Goal: Task Accomplishment & Management: Use online tool/utility

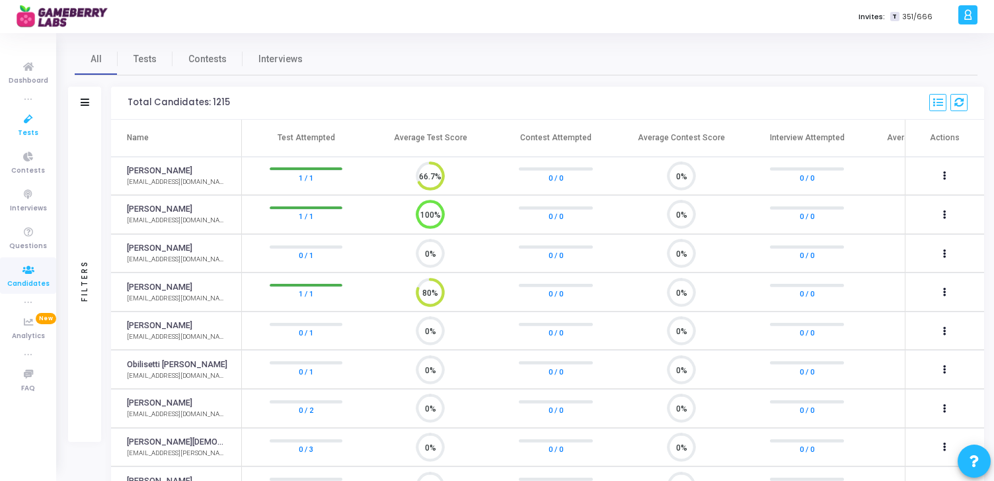
click at [24, 126] on icon at bounding box center [29, 119] width 28 height 17
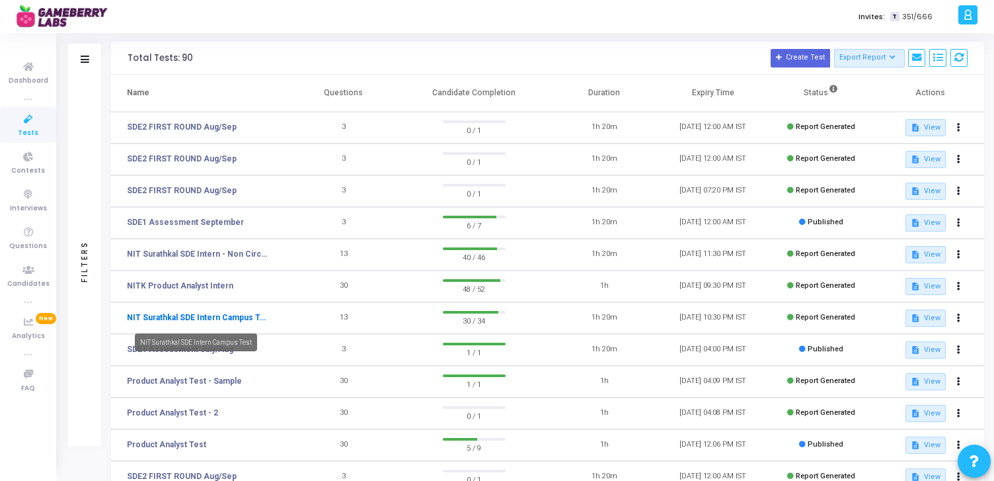
click at [211, 319] on link "NIT Surathkal SDE Intern Campus Test" at bounding box center [198, 317] width 142 height 12
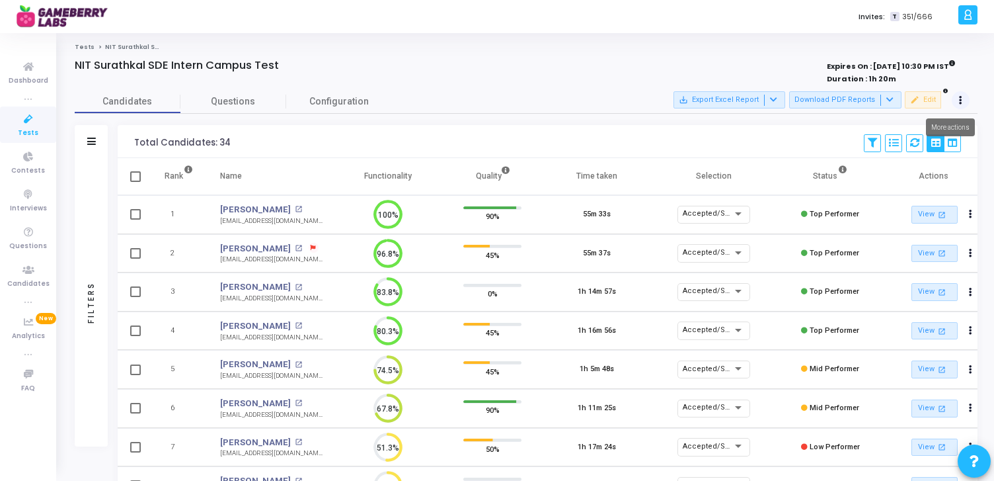
click at [962, 101] on button at bounding box center [961, 100] width 19 height 19
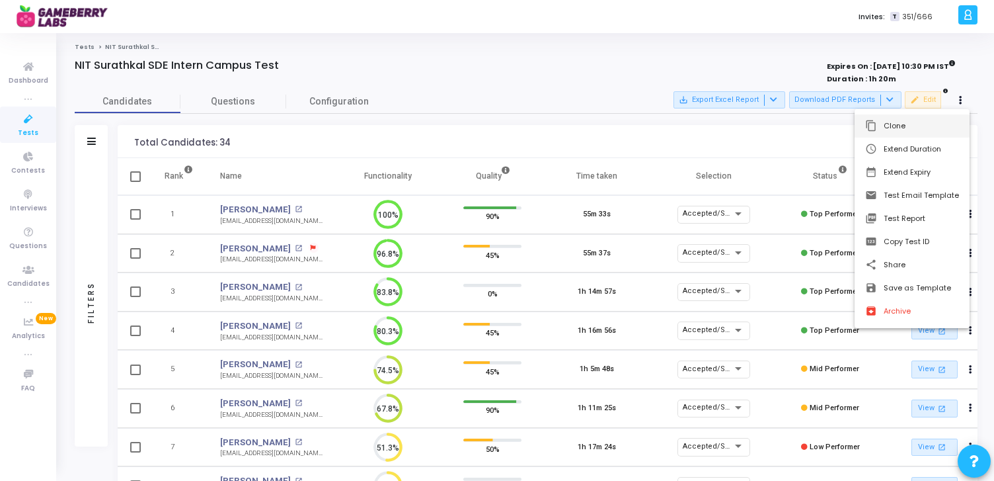
click at [903, 124] on button "content_copy Clone" at bounding box center [912, 125] width 115 height 23
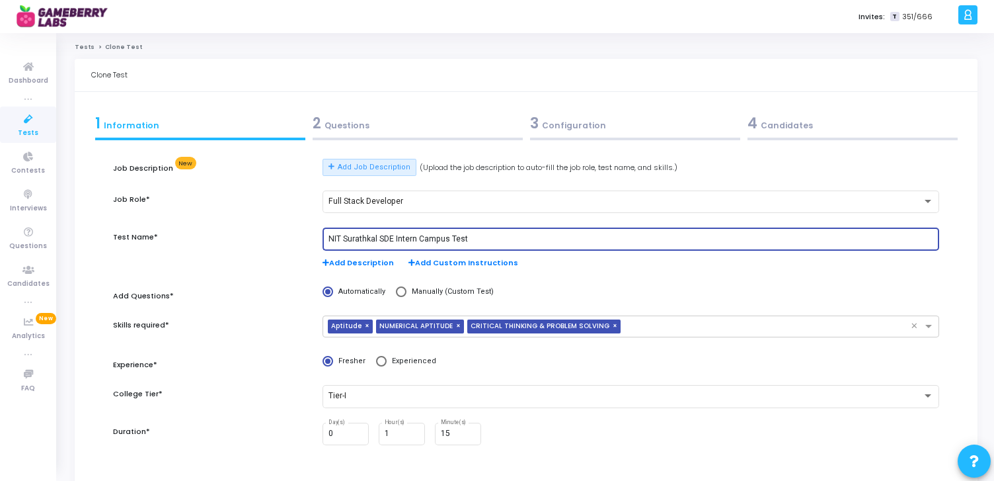
drag, startPoint x: 378, startPoint y: 238, endPoint x: 309, endPoint y: 239, distance: 68.8
click at [309, 239] on div "Test Name* NIT Surathkal SDE Intern Campus Test Add Description Add Custom Inst…" at bounding box center [526, 254] width 840 height 55
type input "PESIT SDE Intern Campus Test"
click at [298, 243] on div "Test Name*" at bounding box center [211, 254] width 210 height 55
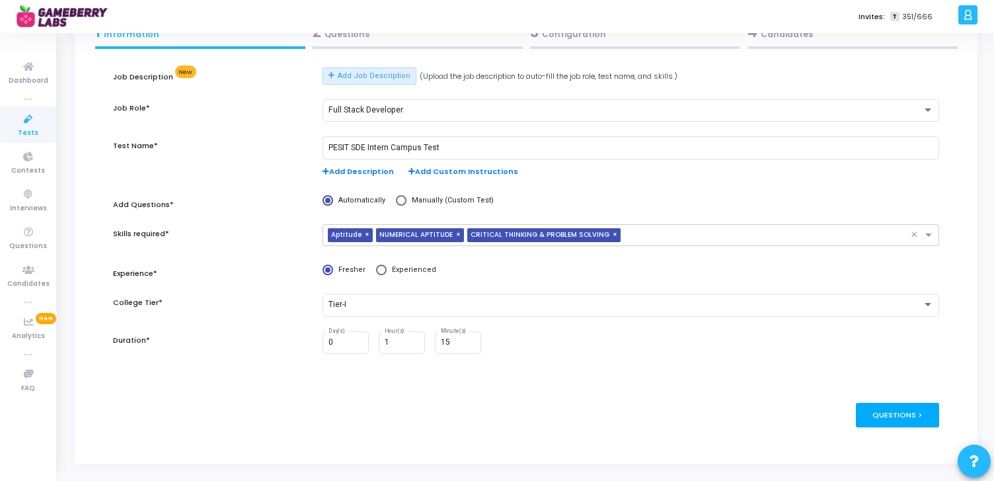
click at [909, 415] on div "Questions >" at bounding box center [898, 415] width 84 height 24
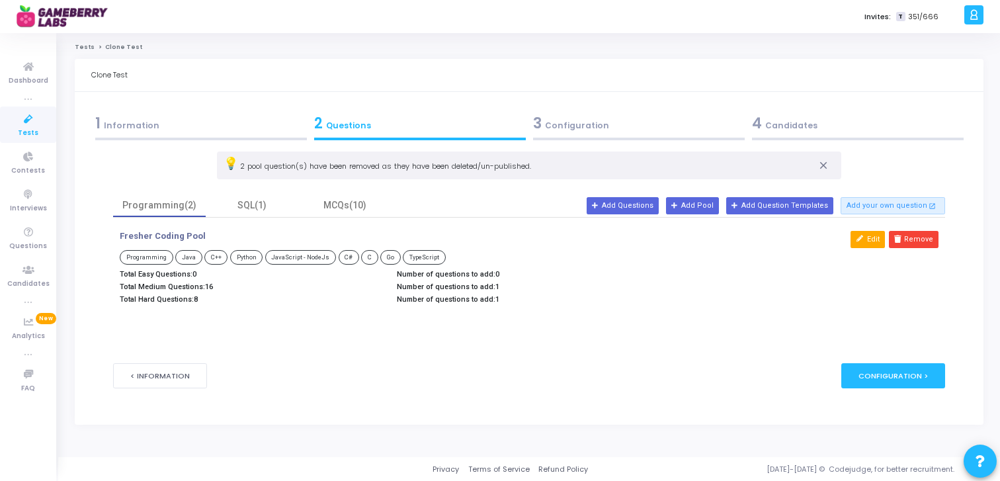
click at [873, 239] on button "Edit" at bounding box center [867, 239] width 34 height 17
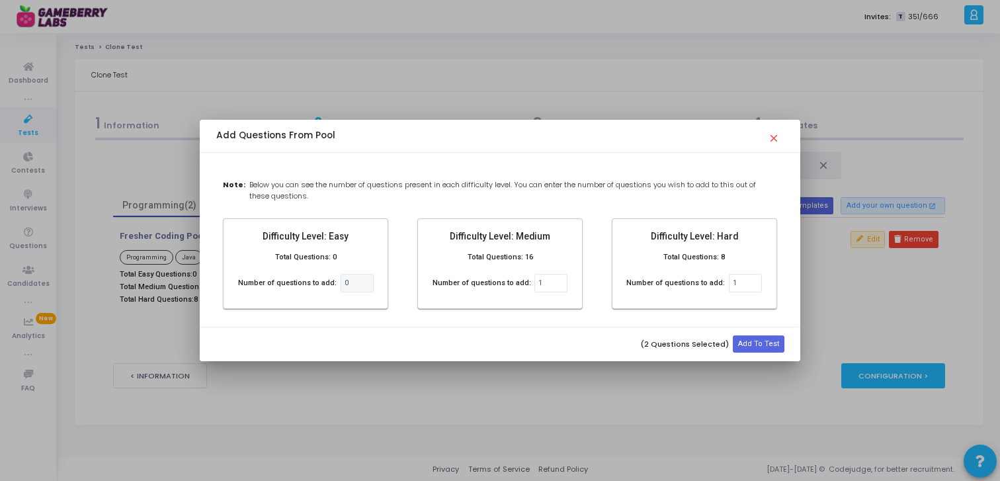
click at [773, 138] on mat-icon "close" at bounding box center [776, 134] width 16 height 16
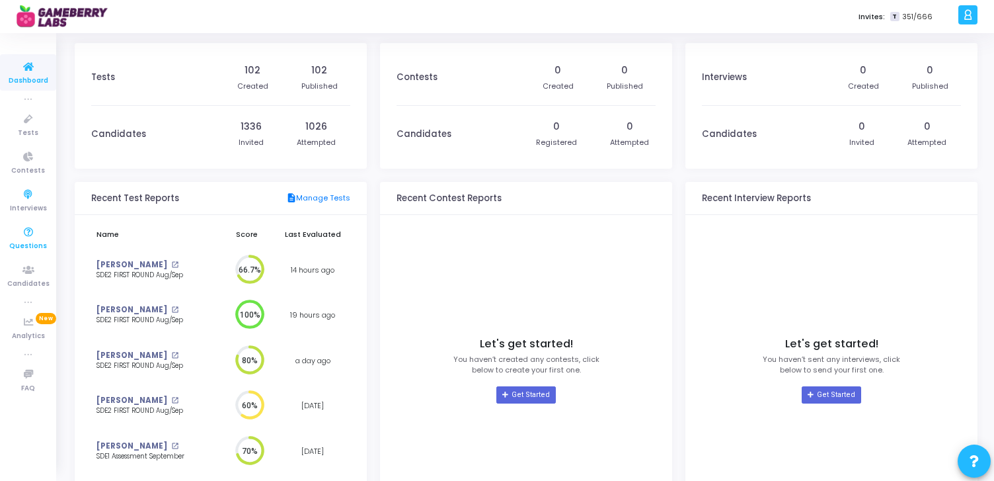
click at [23, 234] on icon at bounding box center [29, 232] width 28 height 17
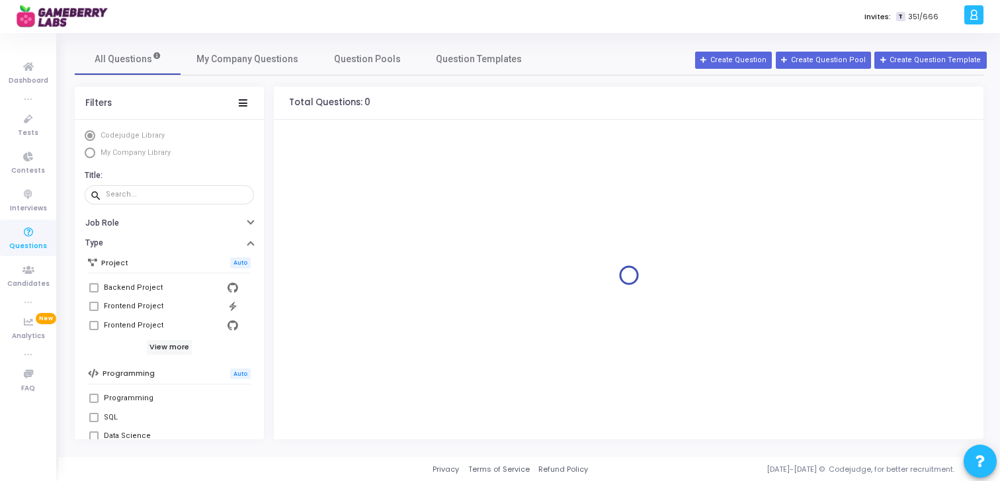
click at [90, 153] on span "Select Library" at bounding box center [90, 152] width 11 height 11
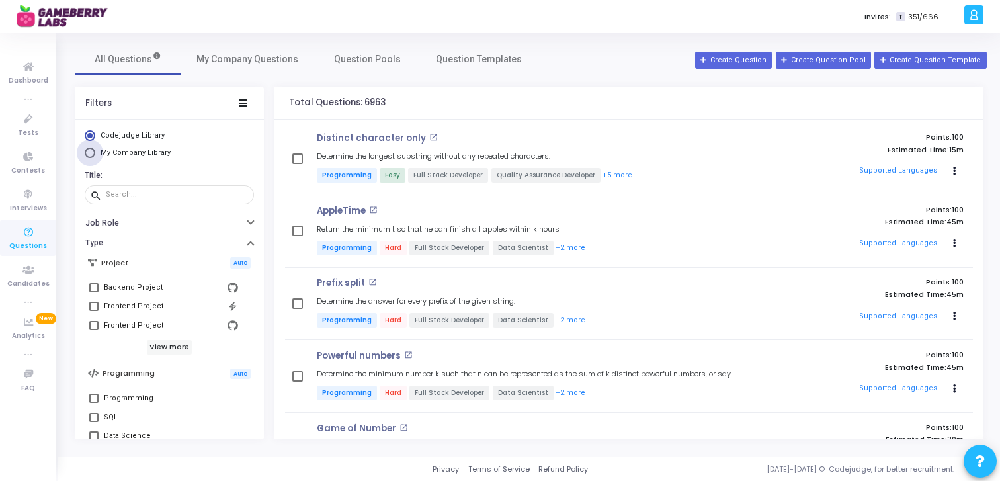
click at [90, 153] on span "Select Library" at bounding box center [90, 152] width 11 height 11
click at [90, 153] on input "My Company Library" at bounding box center [90, 152] width 11 height 11
radio input "true"
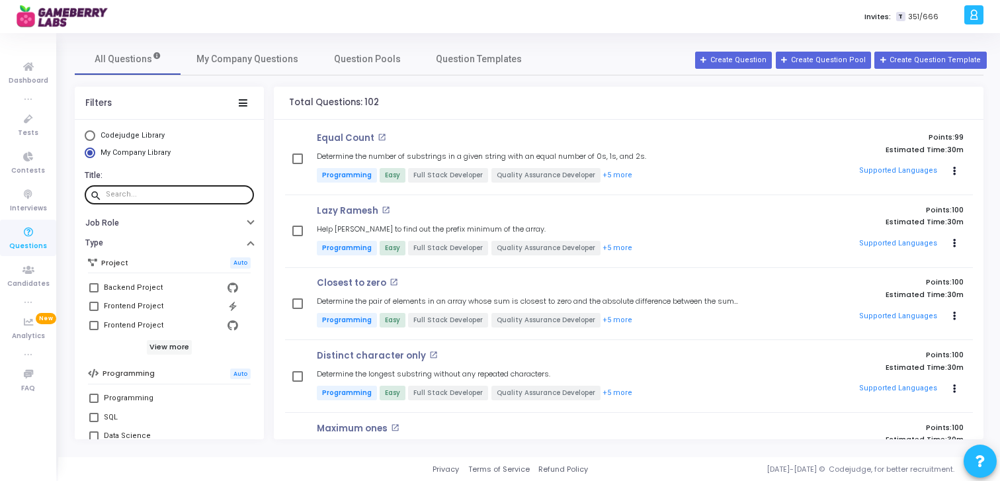
click at [150, 196] on input "text" at bounding box center [177, 194] width 143 height 8
type input "rahul"
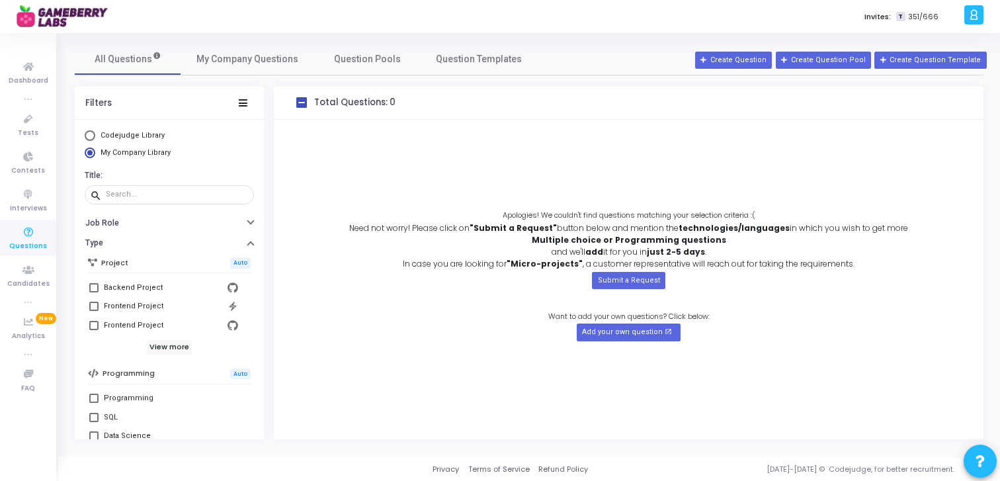
click at [384, 141] on div "Apologies! We couldn't find questions matching your selection criteria :( Need …" at bounding box center [628, 279] width 709 height 319
